Goal: Task Accomplishment & Management: Use online tool/utility

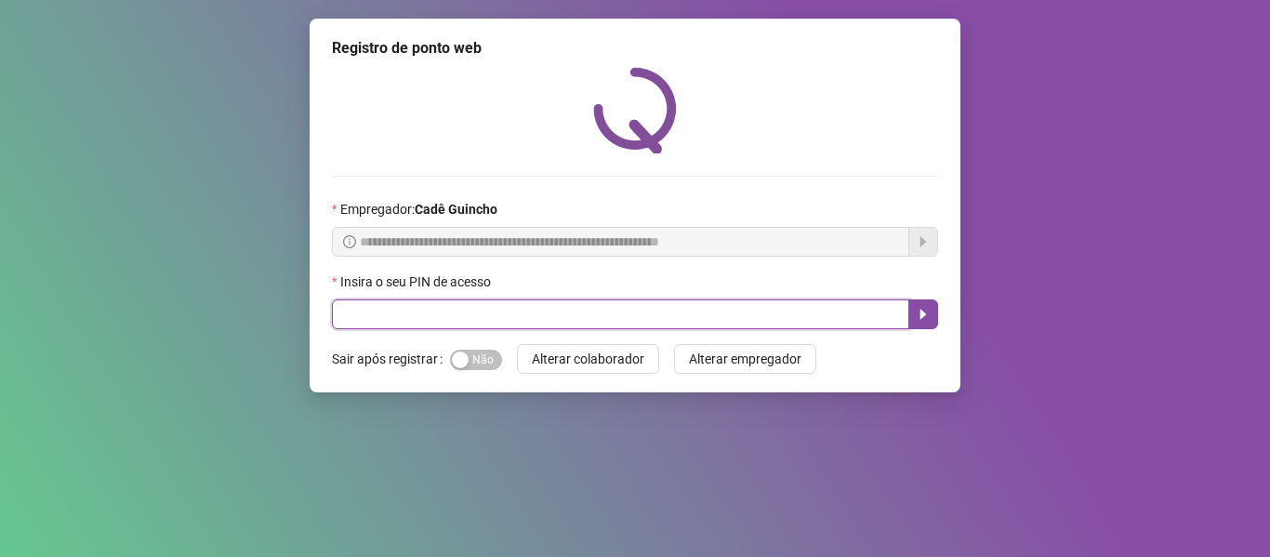
click at [526, 324] on input "text" at bounding box center [621, 314] width 578 height 30
type input "*****"
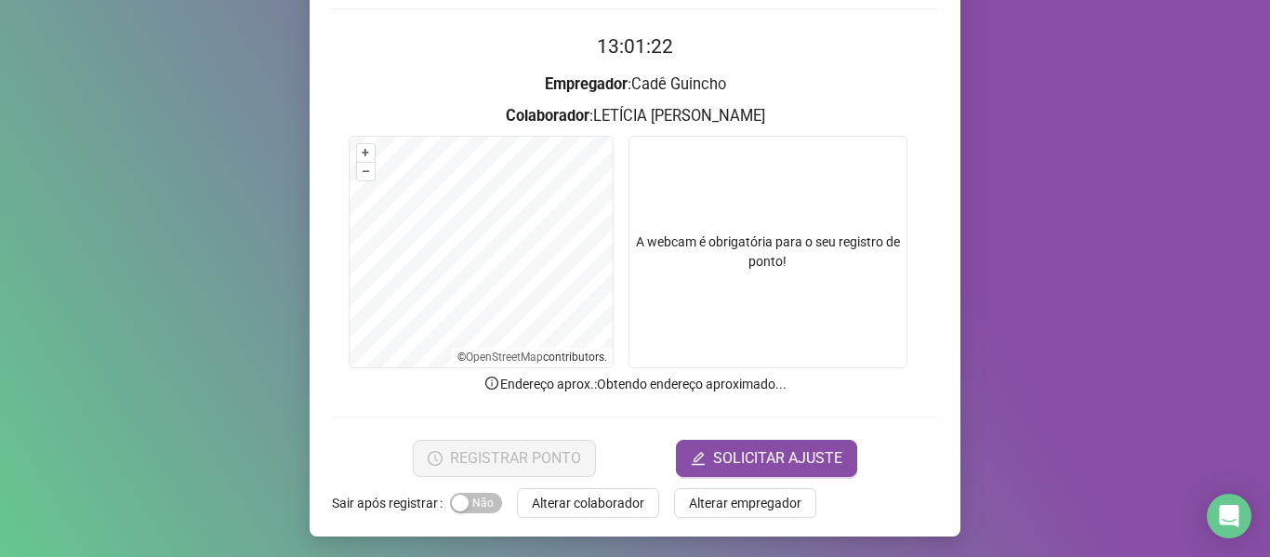
scroll to position [169, 0]
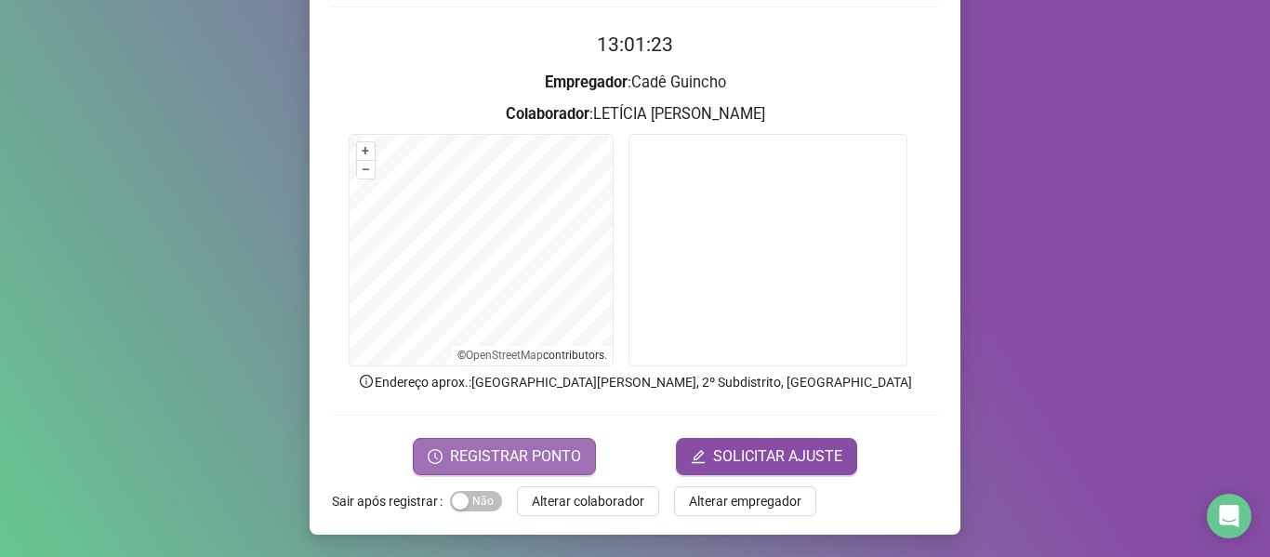
click at [434, 454] on icon "clock-circle" at bounding box center [435, 456] width 15 height 15
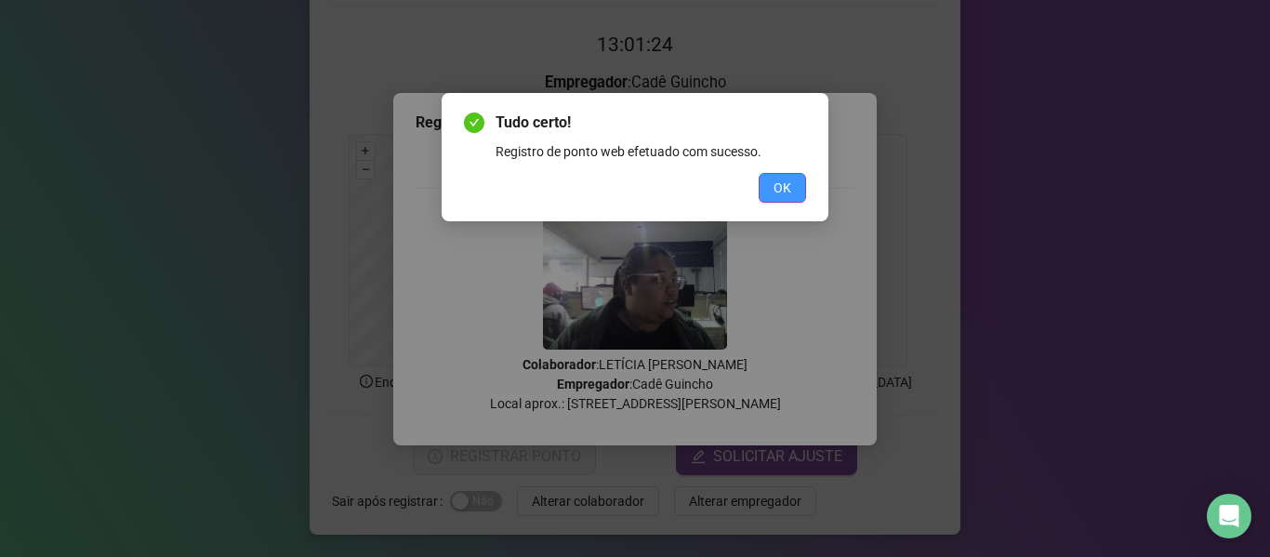
click at [791, 192] on button "OK" at bounding box center [782, 188] width 47 height 30
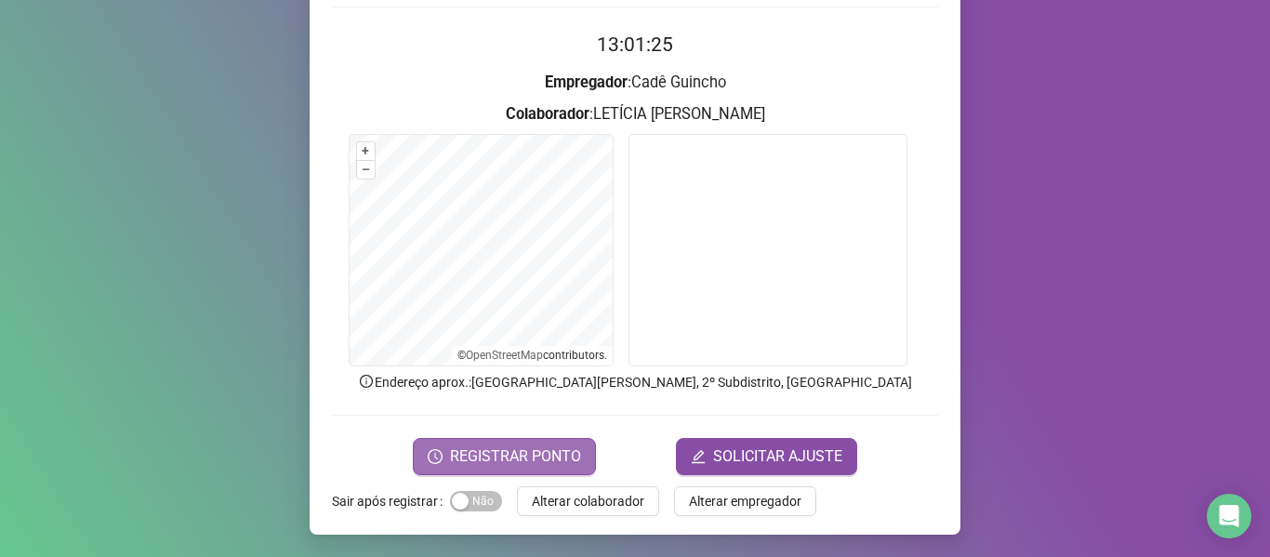
click at [511, 443] on button "REGISTRAR PONTO" at bounding box center [504, 456] width 183 height 37
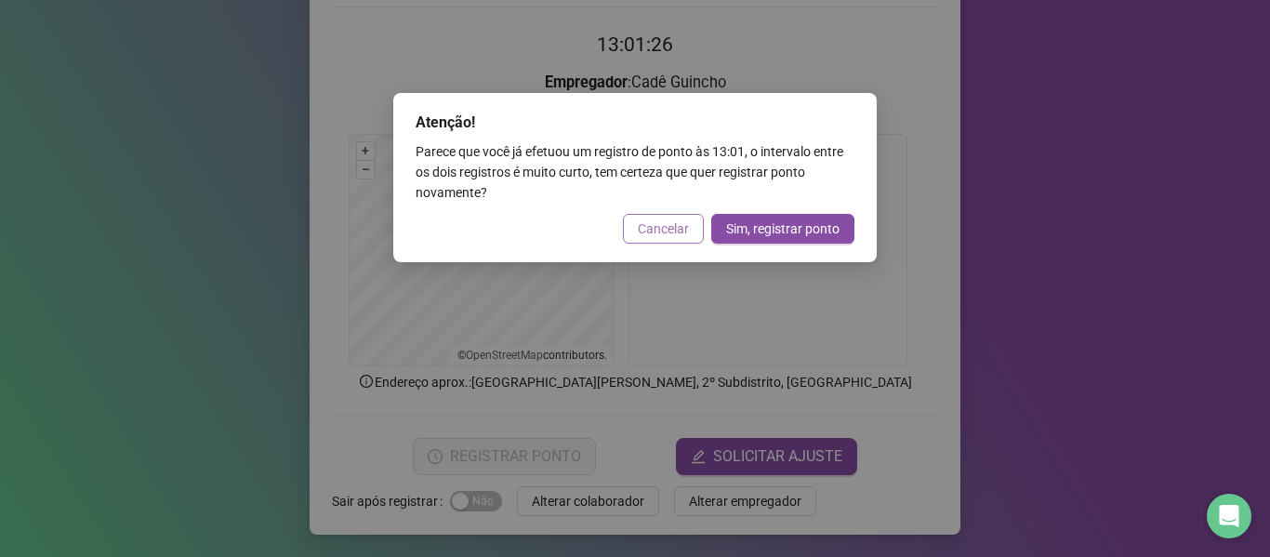
click at [649, 232] on span "Cancelar" at bounding box center [663, 229] width 51 height 20
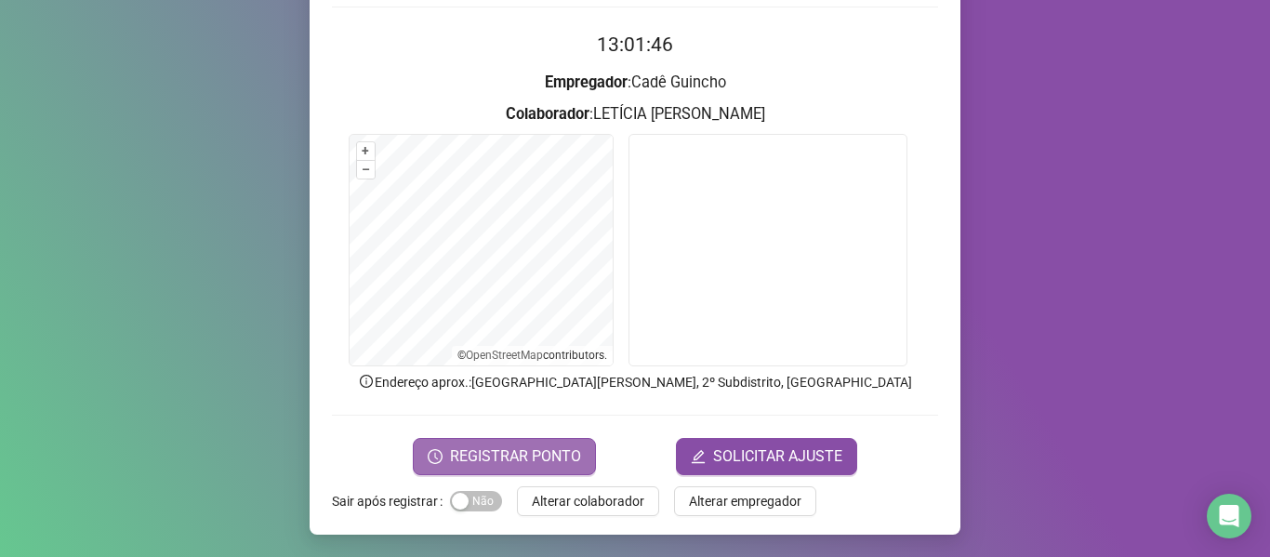
click at [486, 462] on span "REGISTRAR PONTO" at bounding box center [515, 456] width 131 height 22
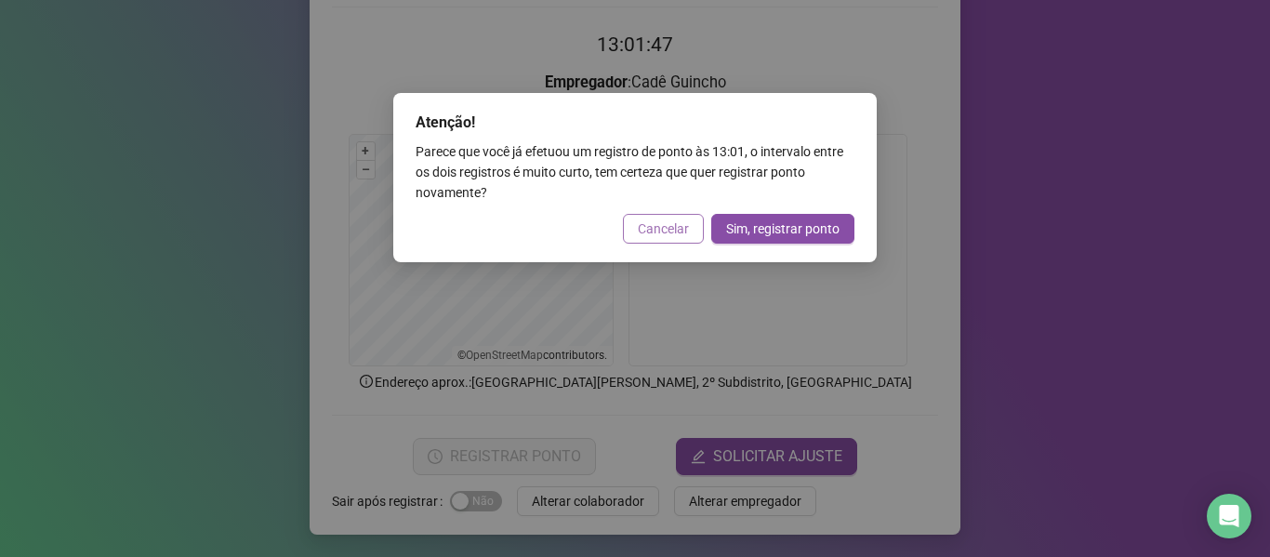
click at [693, 227] on button "Cancelar" at bounding box center [663, 229] width 81 height 30
